Goal: Information Seeking & Learning: Learn about a topic

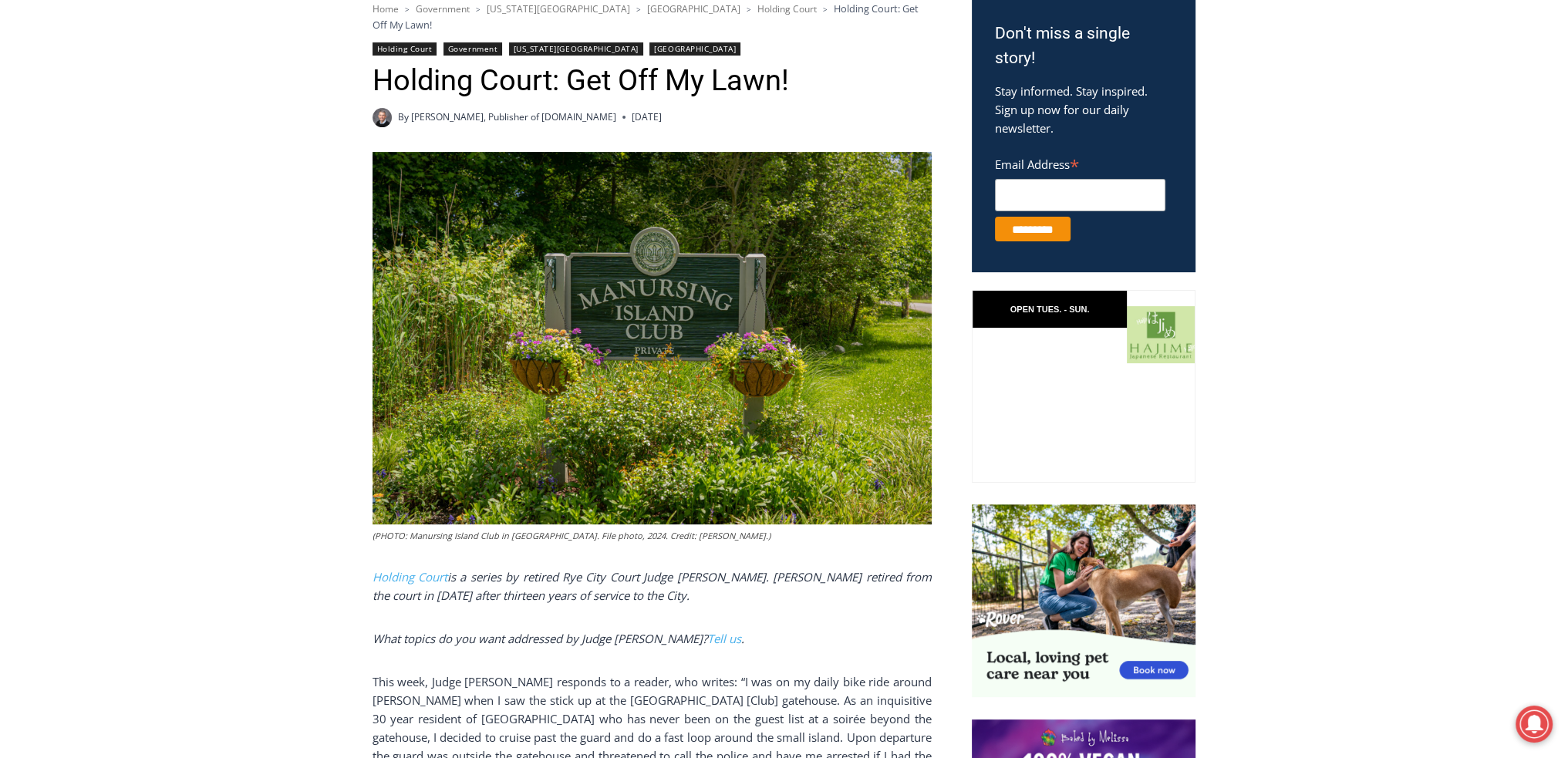
scroll to position [540, 0]
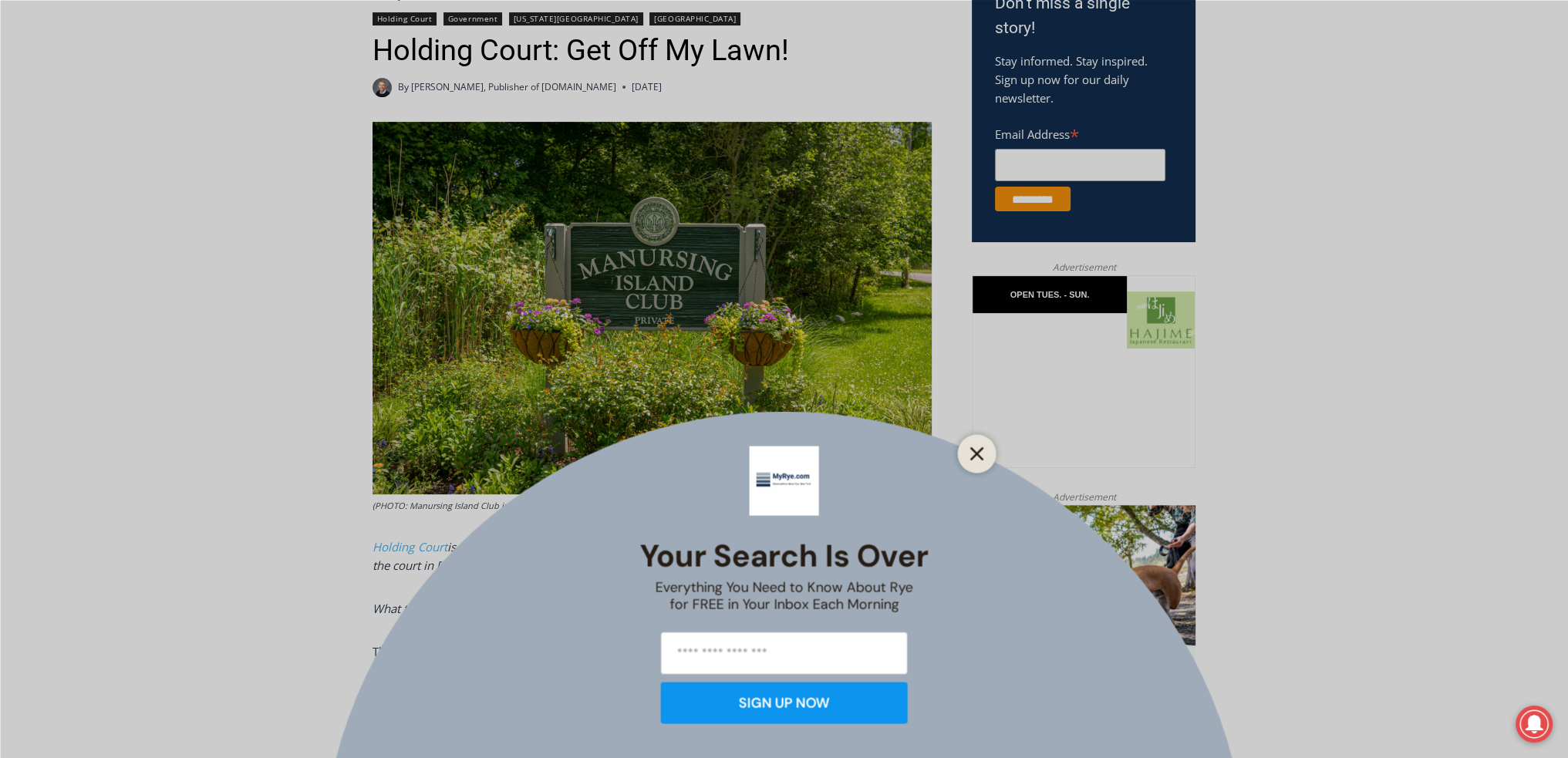
click at [983, 453] on icon "Close" at bounding box center [978, 453] width 14 height 14
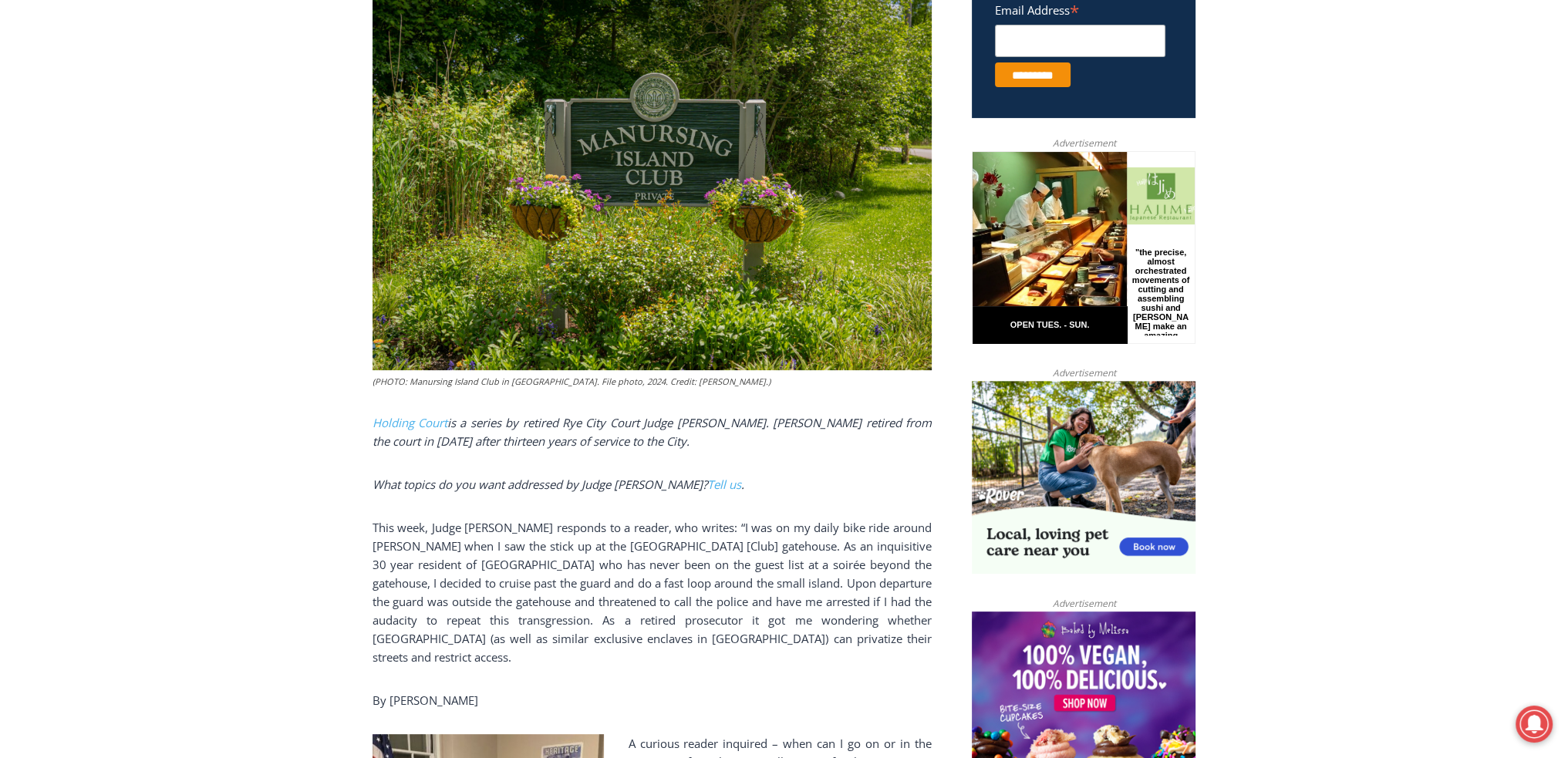
scroll to position [694, 0]
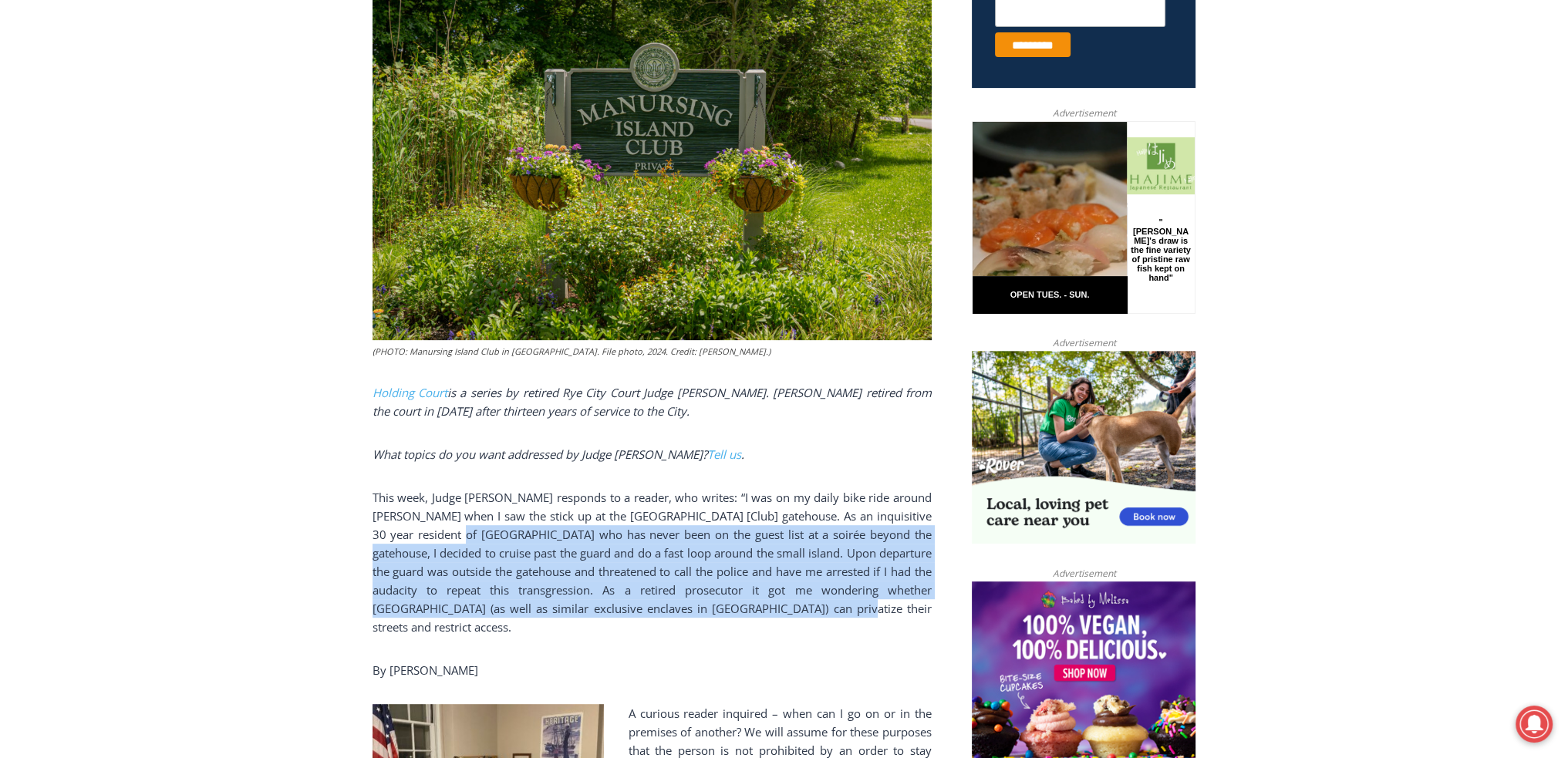
drag, startPoint x: 489, startPoint y: 517, endPoint x: 849, endPoint y: 588, distance: 366.9
click at [849, 588] on p "This week, Judge [PERSON_NAME] responds to a reader, who writes: “I was on my d…" at bounding box center [652, 562] width 559 height 148
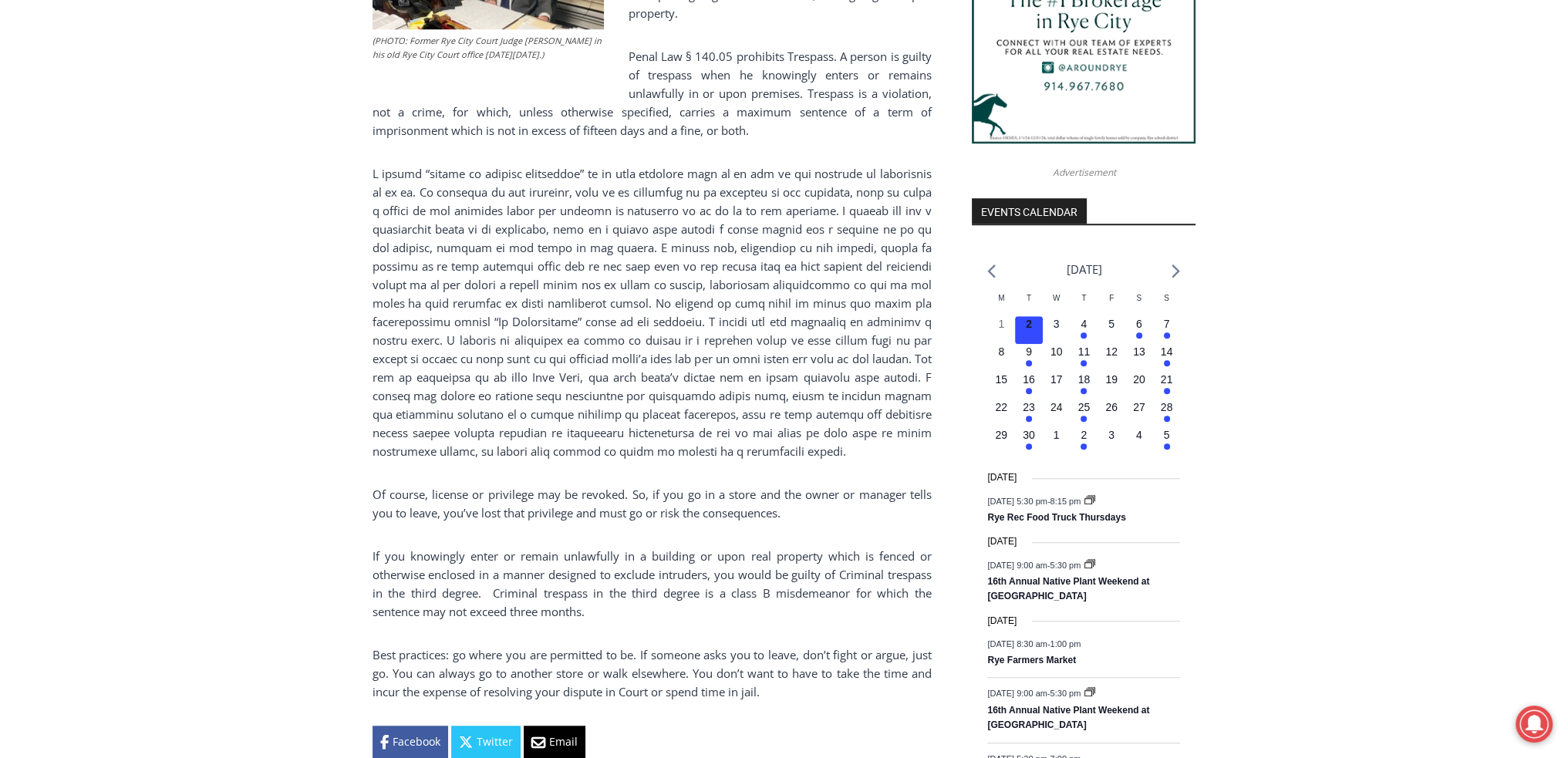
scroll to position [1620, 0]
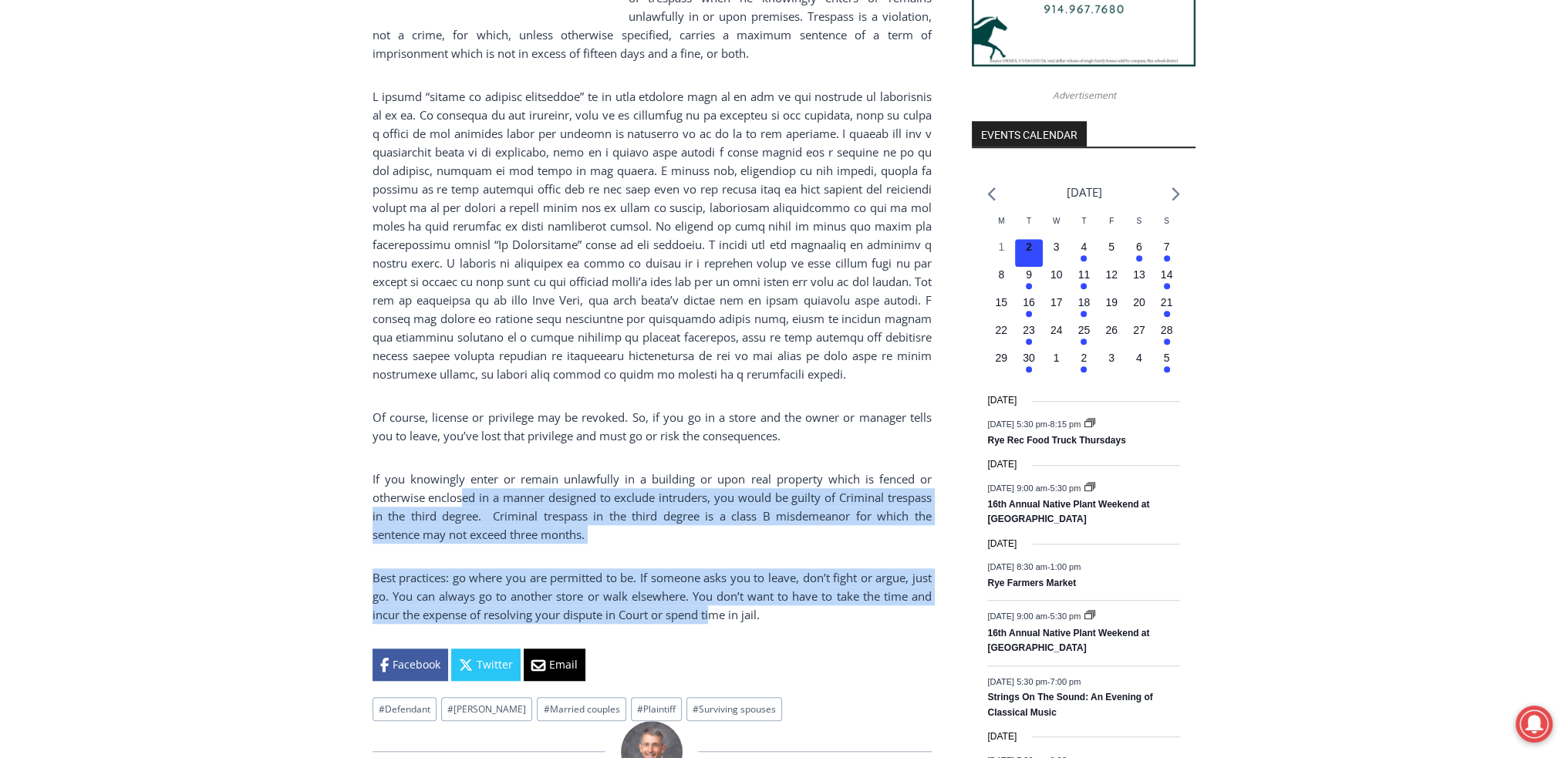
drag, startPoint x: 461, startPoint y: 465, endPoint x: 716, endPoint y: 589, distance: 283.6
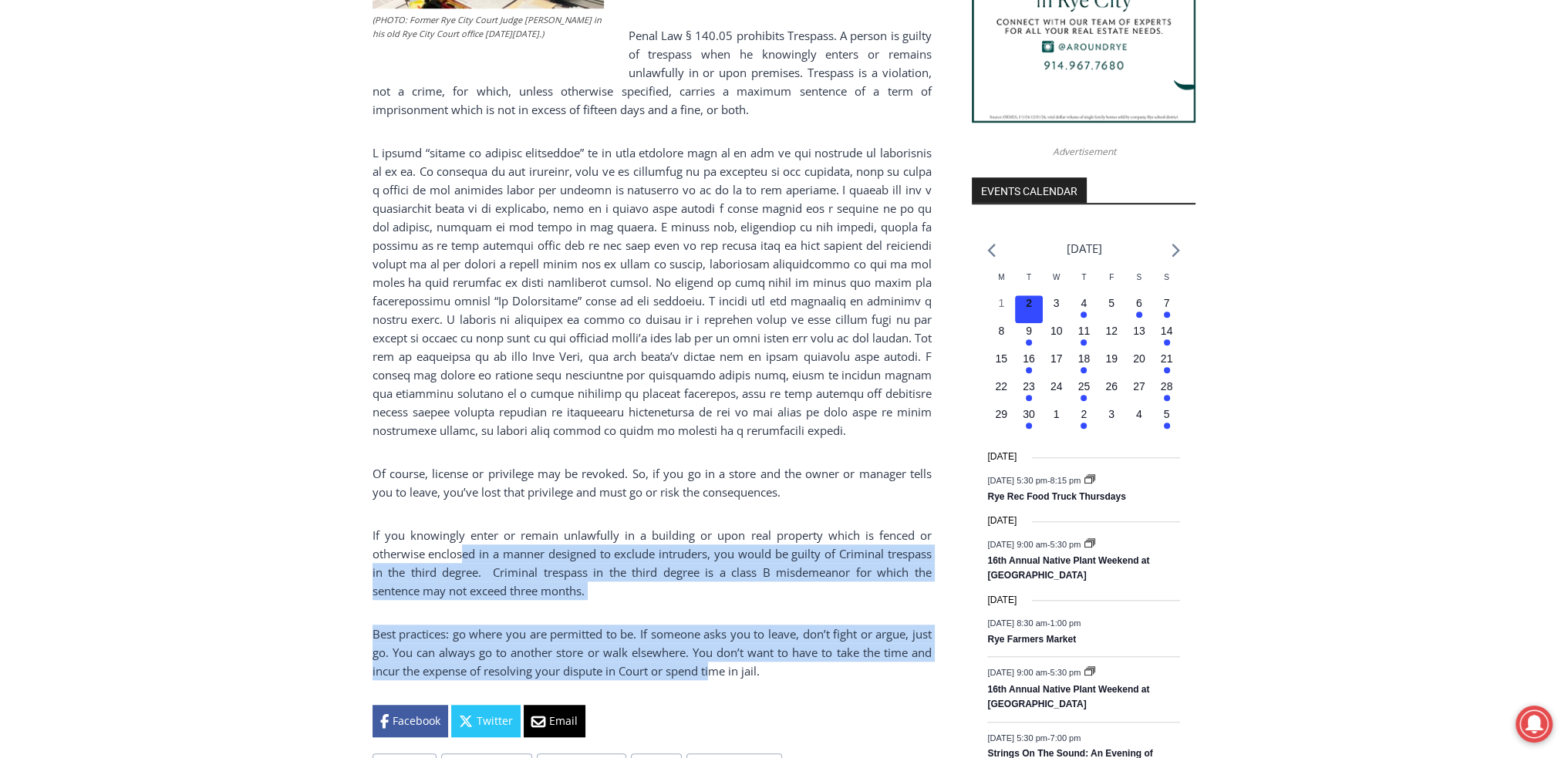
scroll to position [1311, 0]
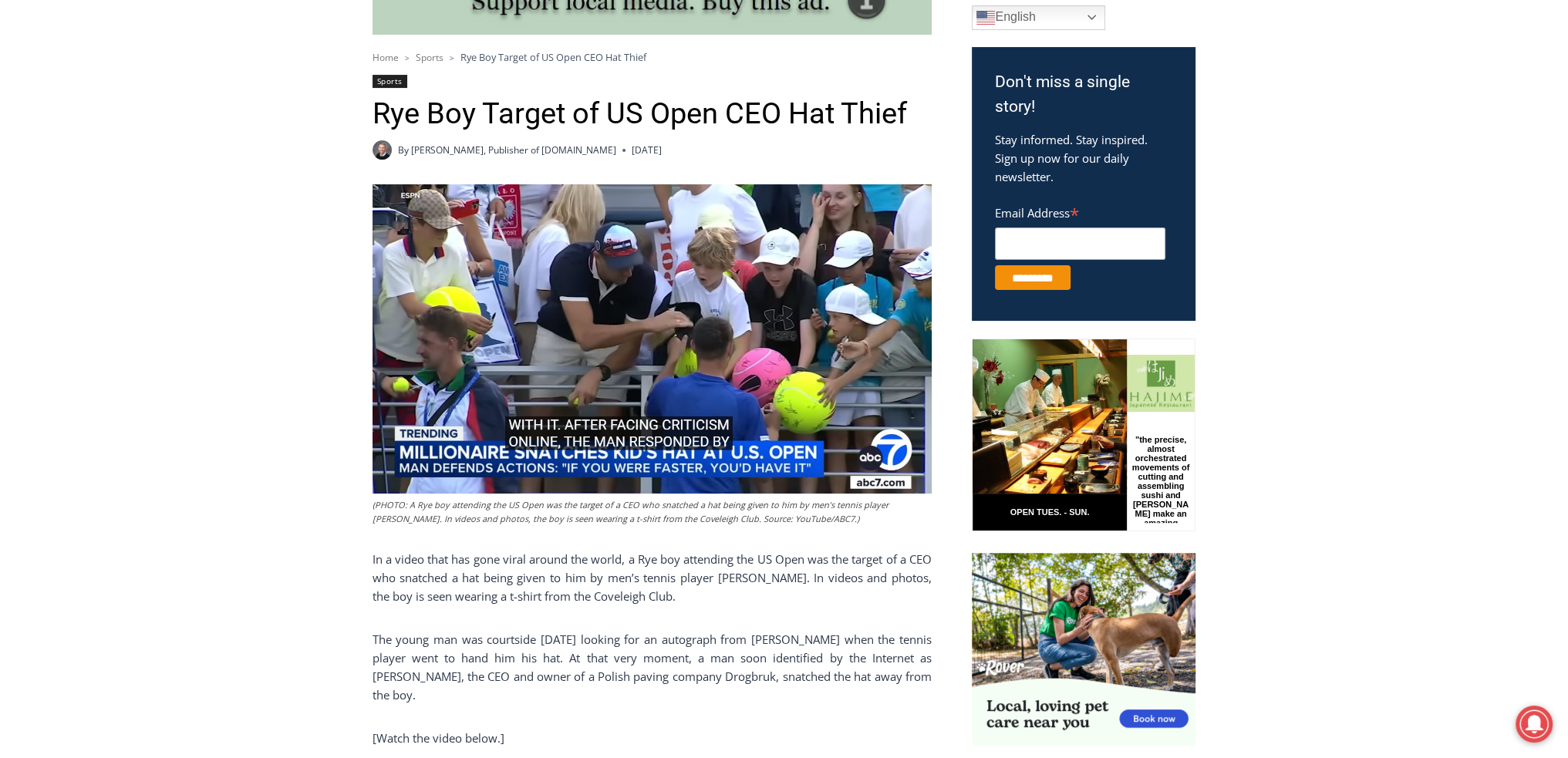
scroll to position [462, 0]
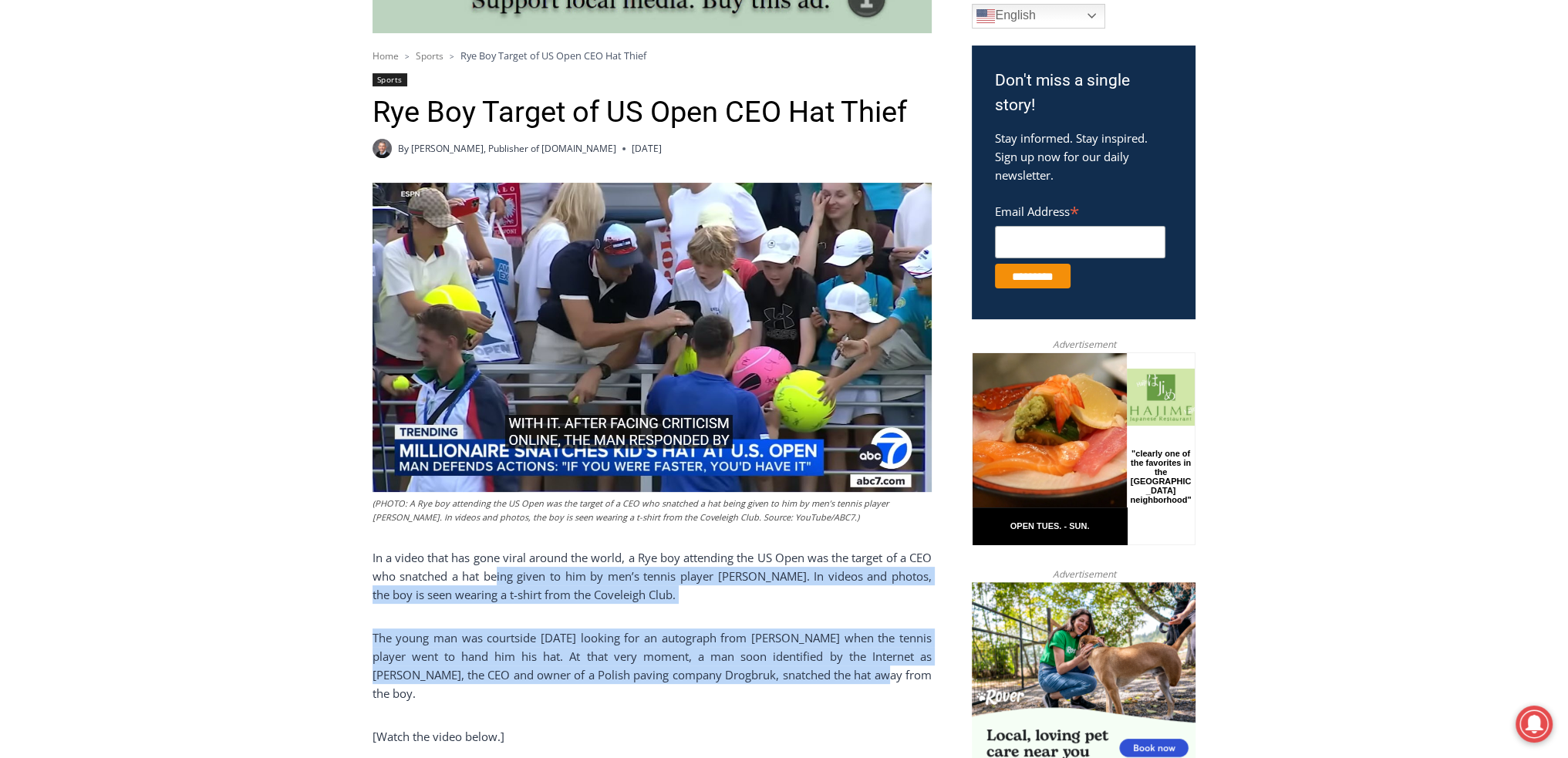
drag, startPoint x: 527, startPoint y: 580, endPoint x: 774, endPoint y: 634, distance: 252.8
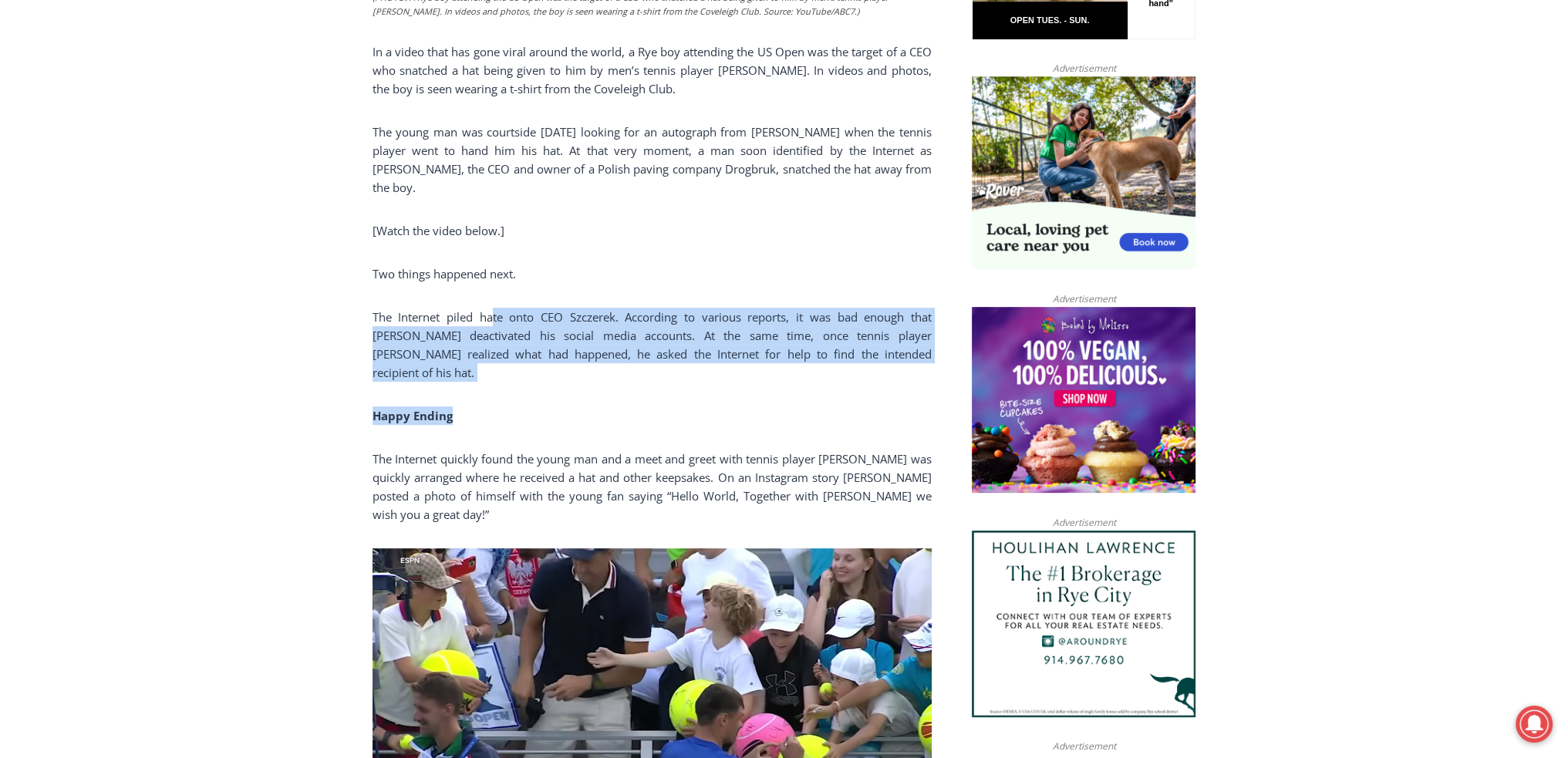
scroll to position [1003, 0]
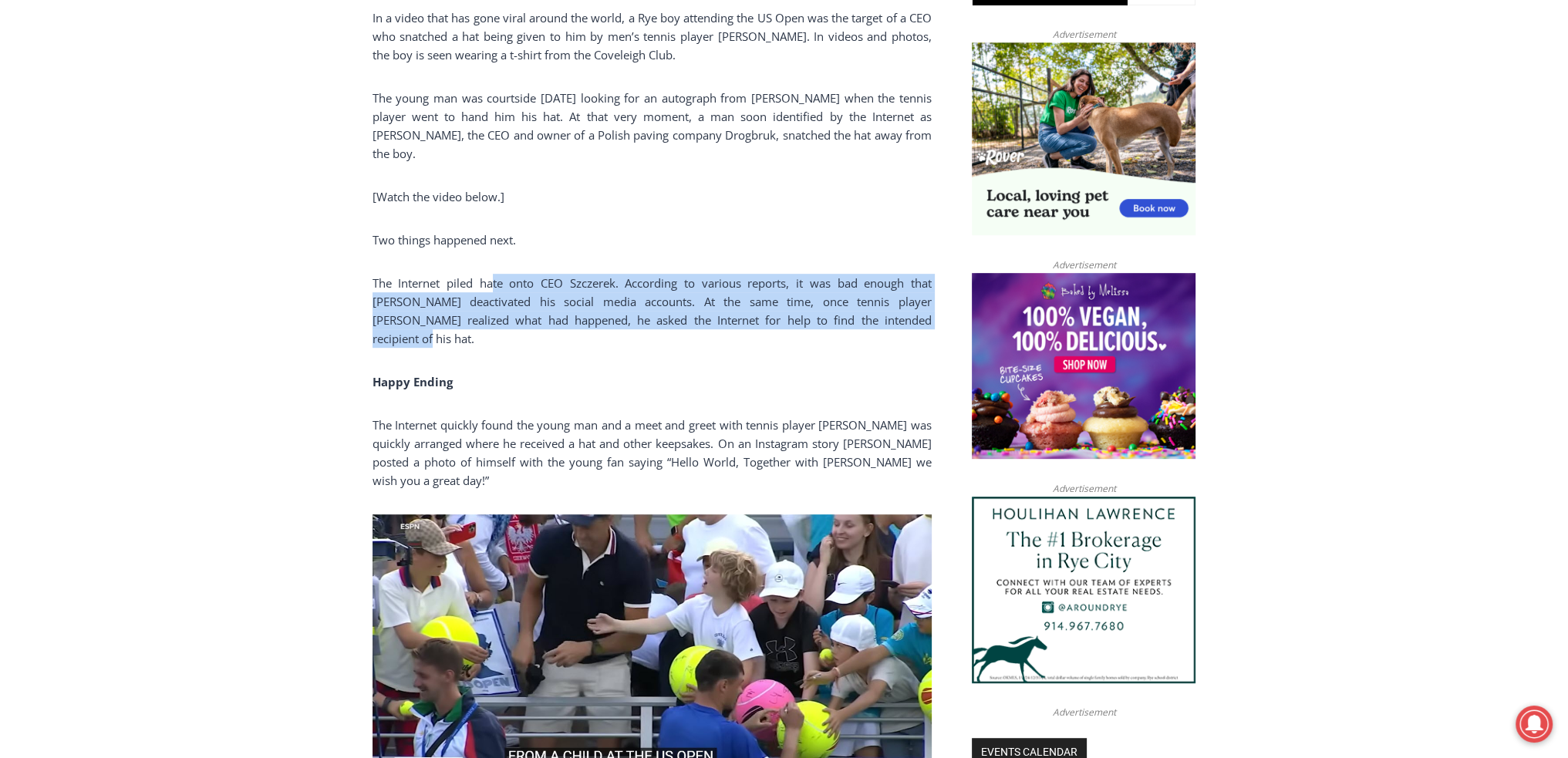
drag, startPoint x: 495, startPoint y: 367, endPoint x: 874, endPoint y: 329, distance: 380.9
click at [874, 329] on p "The Internet piled hate onto CEO Szczerek. According to various reports, it was…" at bounding box center [652, 311] width 559 height 74
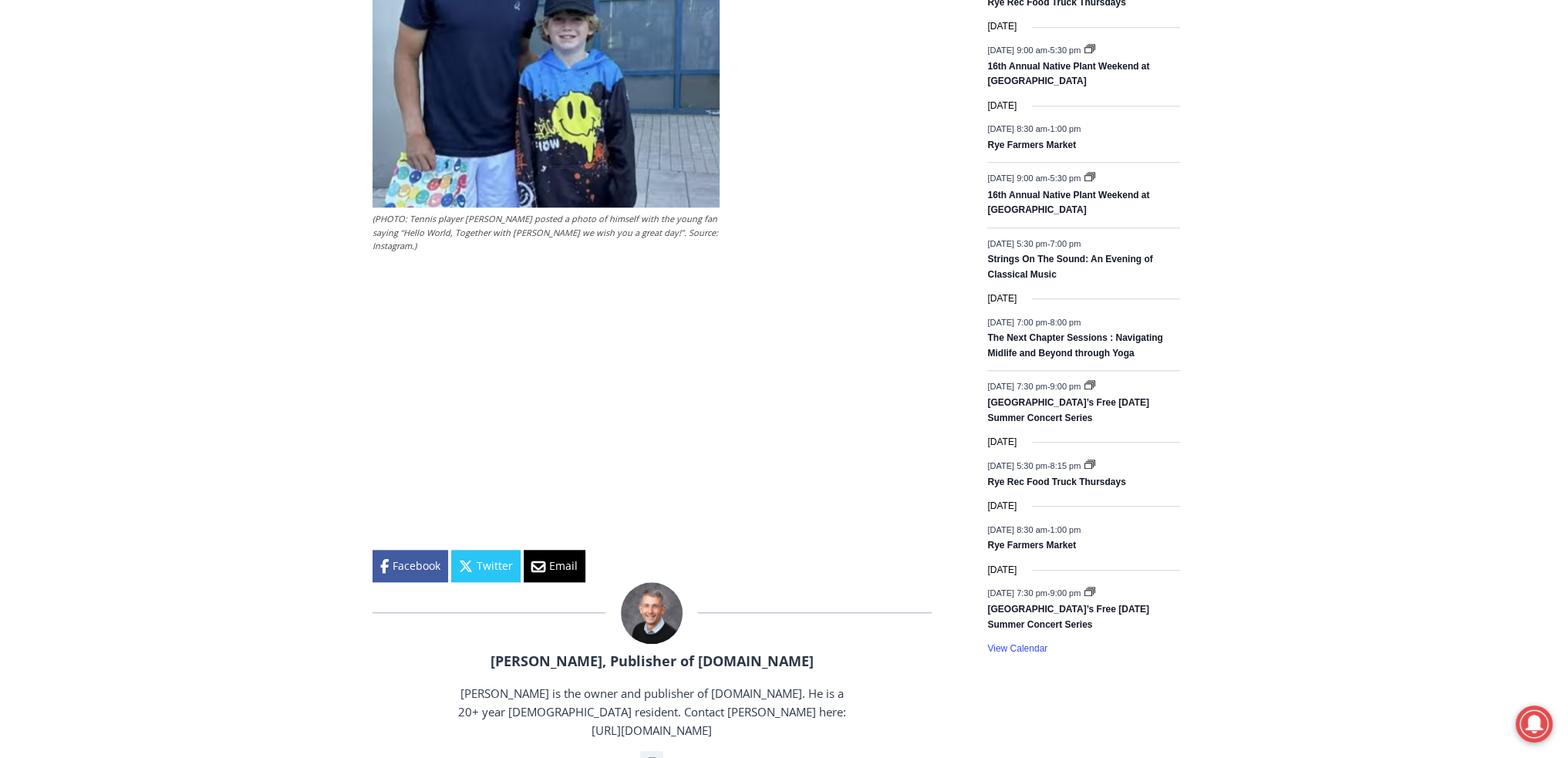
scroll to position [2082, 0]
